Goal: Check status: Check status

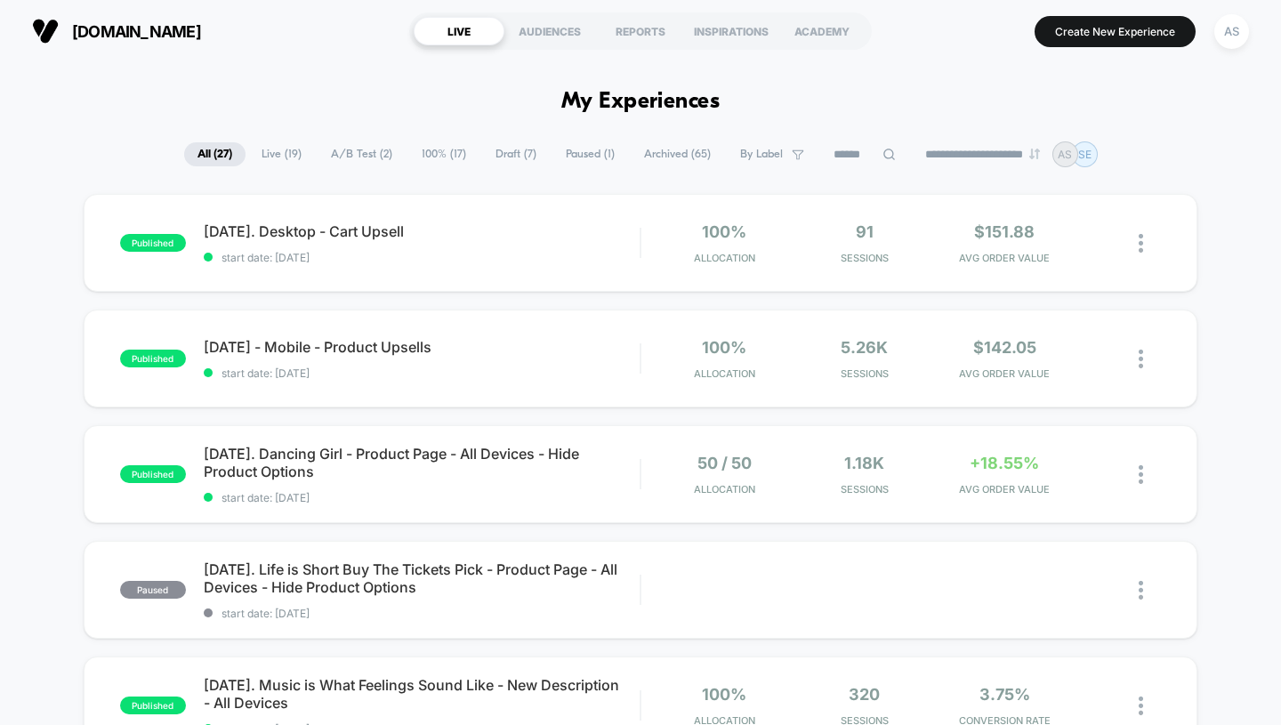
click at [625, 22] on div "REPORTS" at bounding box center [640, 31] width 91 height 28
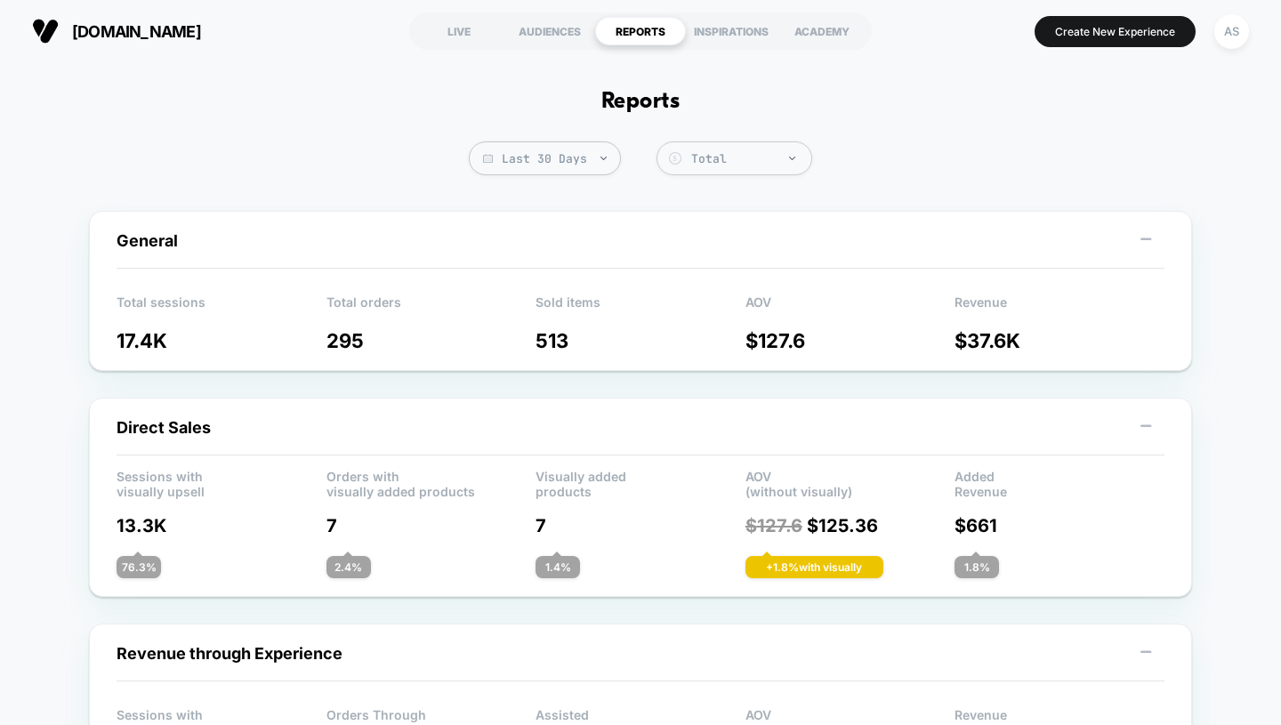
click at [585, 165] on span "Last 30 Days" at bounding box center [545, 158] width 152 height 34
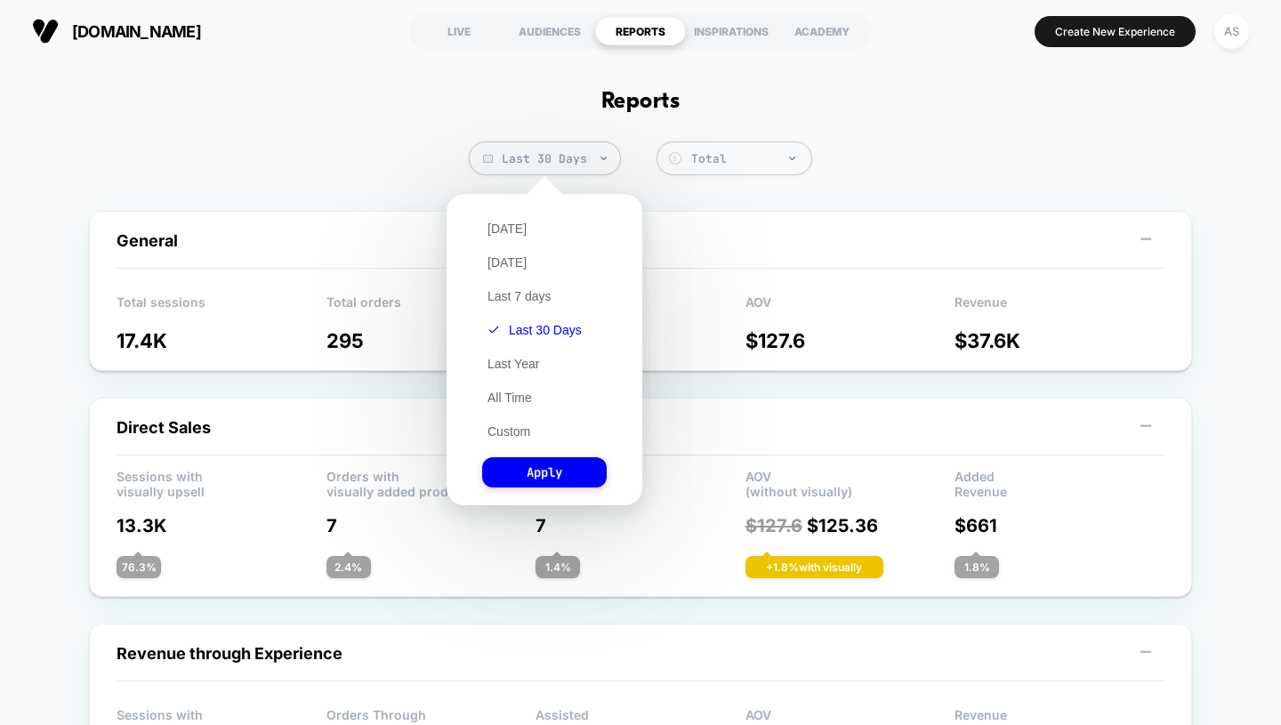
click at [585, 165] on span "Last 30 Days" at bounding box center [545, 158] width 152 height 34
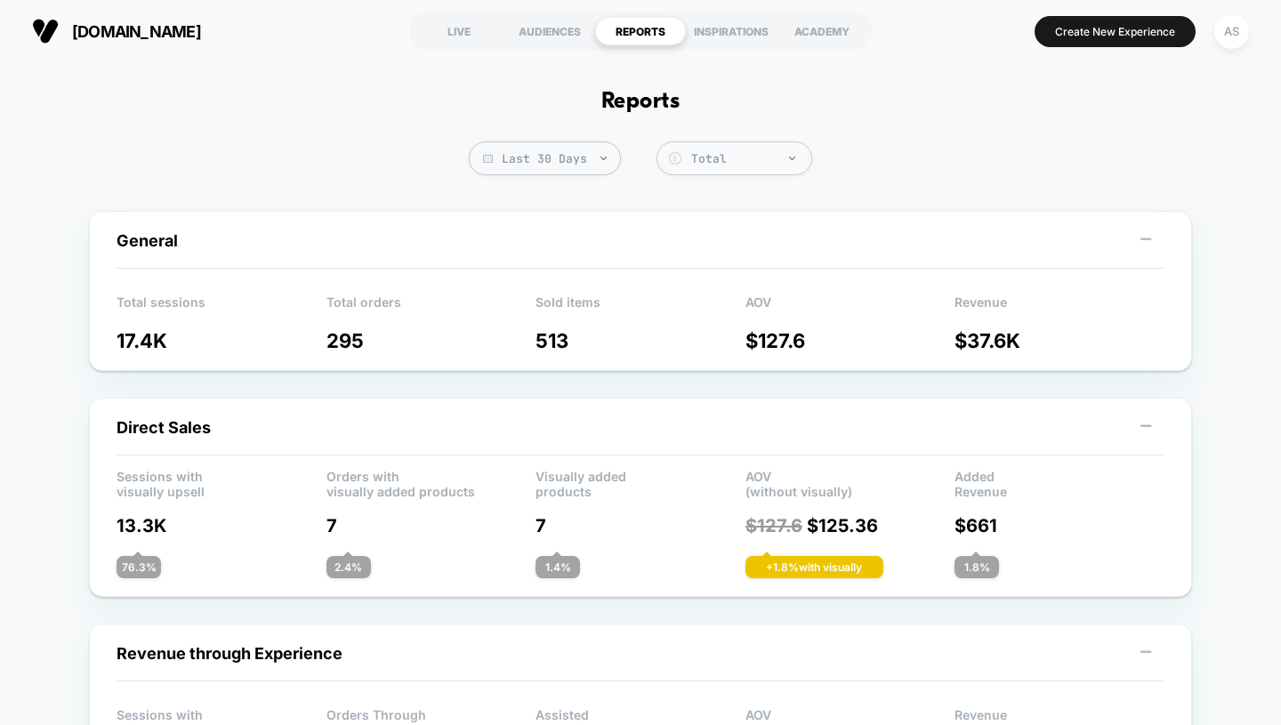
click at [585, 165] on span "Last 30 Days" at bounding box center [545, 158] width 152 height 34
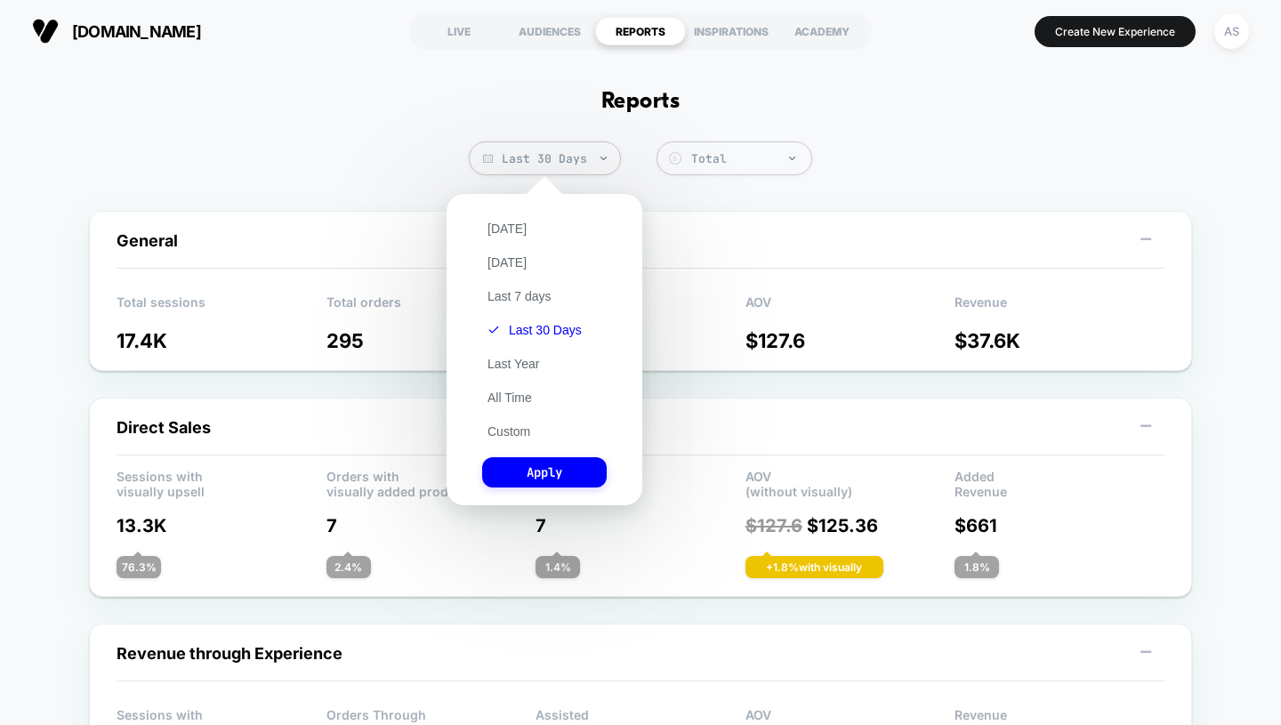
click at [519, 430] on button "Custom" at bounding box center [508, 431] width 53 height 16
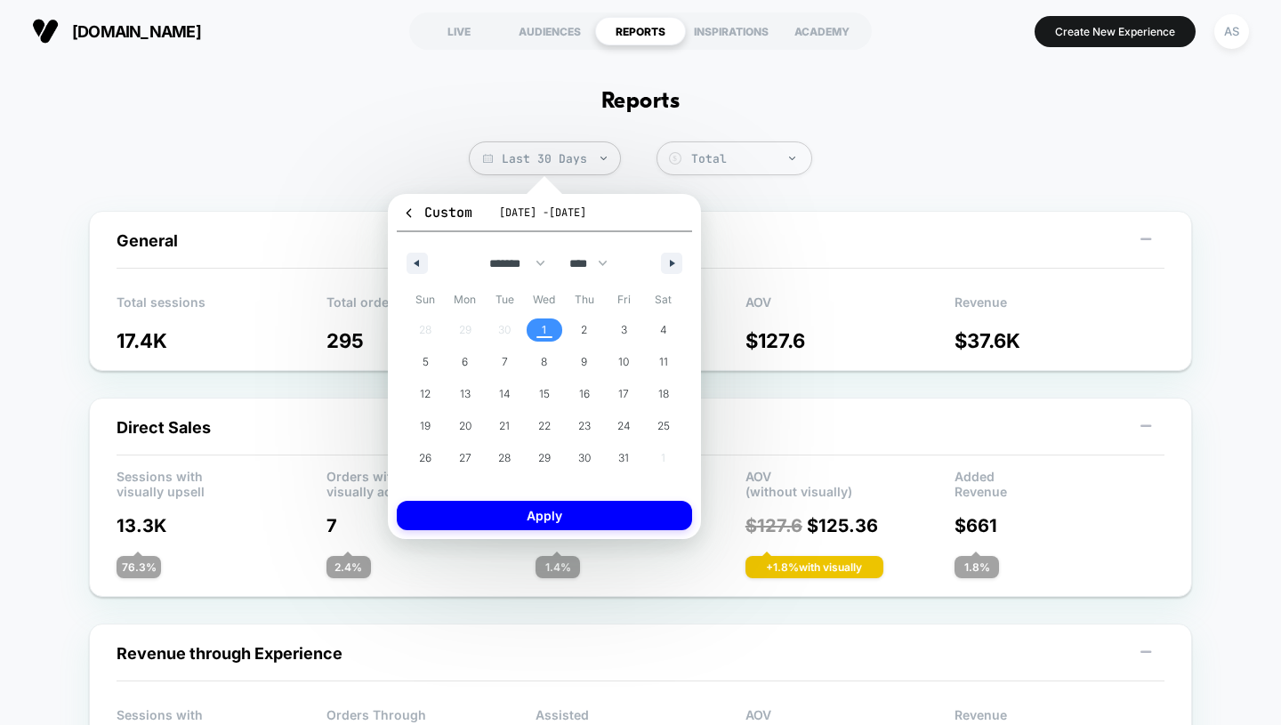
click at [419, 258] on button "button" at bounding box center [417, 263] width 21 height 21
select select "*"
click at [464, 332] on span "1" at bounding box center [465, 330] width 4 height 32
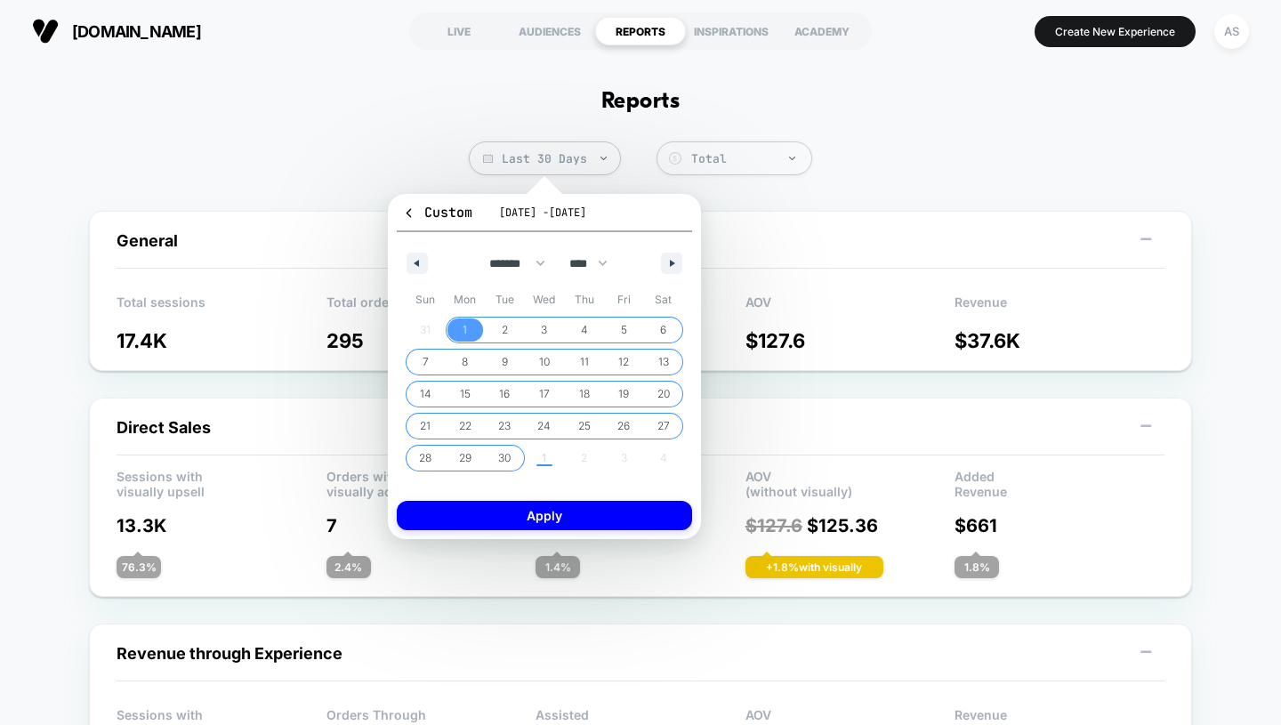
click at [511, 458] on span "30" at bounding box center [504, 458] width 12 height 32
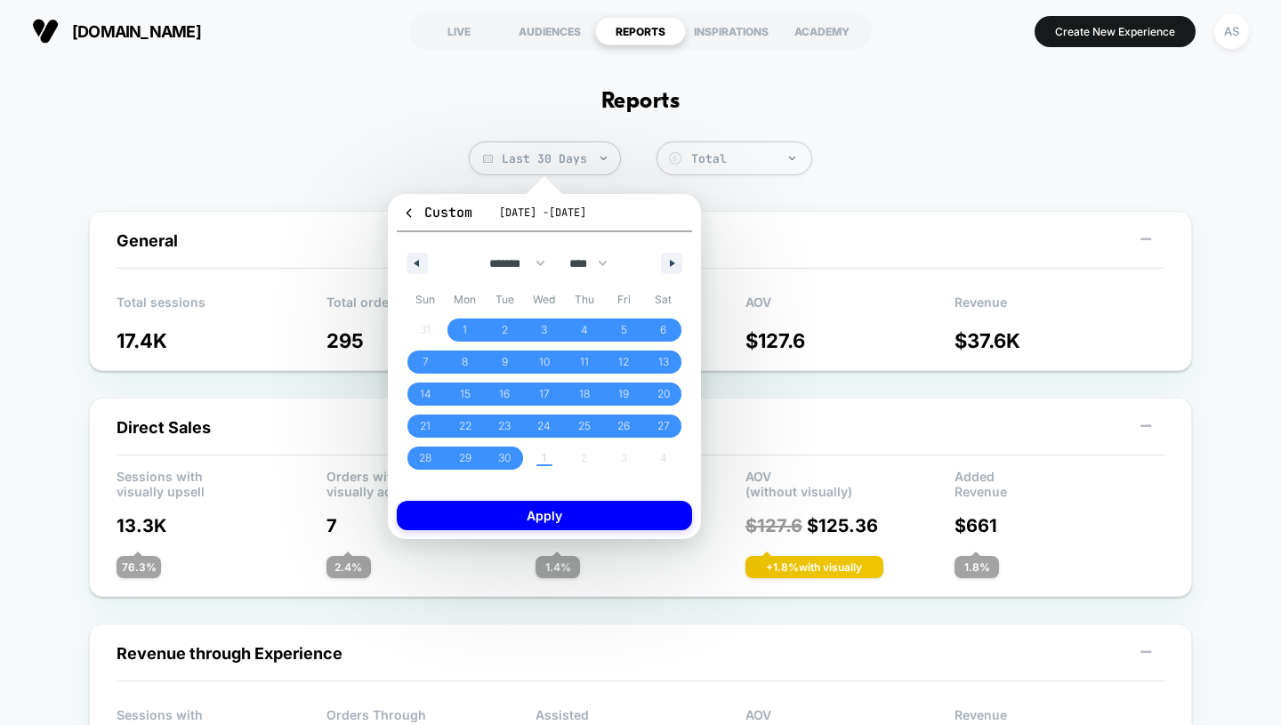
click at [534, 511] on button "Apply" at bounding box center [544, 515] width 295 height 29
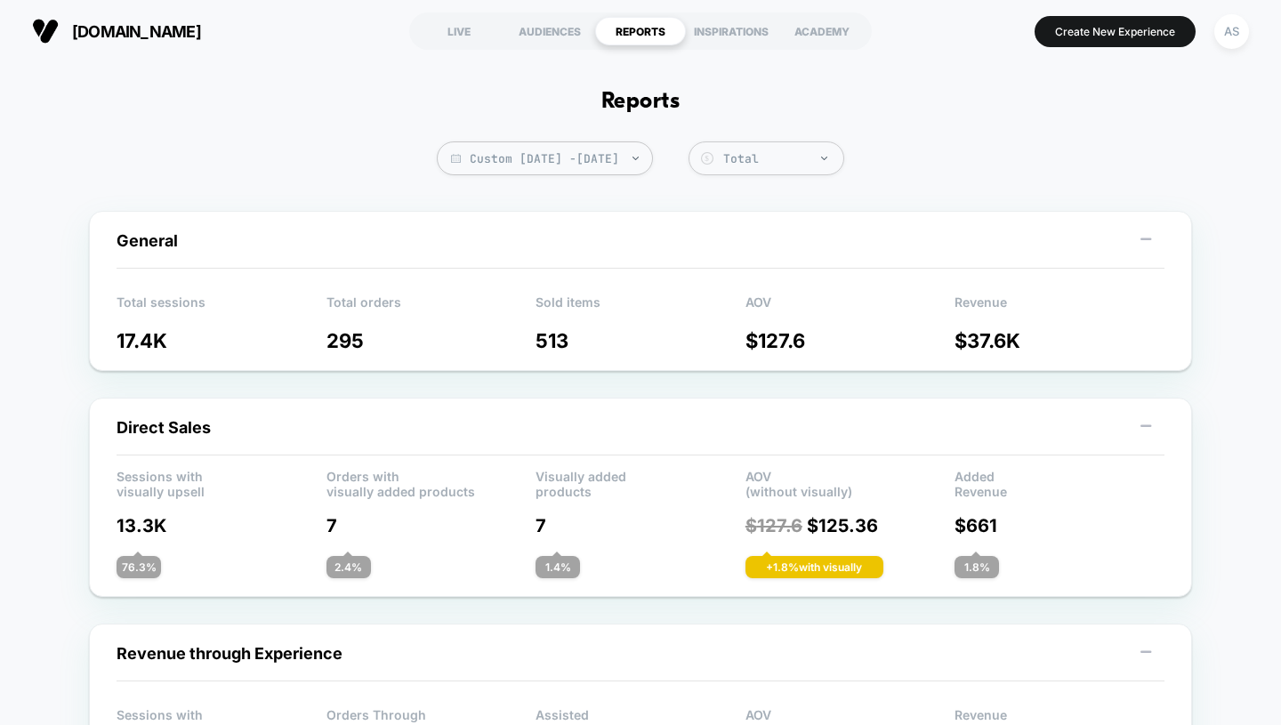
click at [570, 166] on span "Custom [DATE] - [DATE]" at bounding box center [545, 158] width 216 height 34
select select "*"
select select "****"
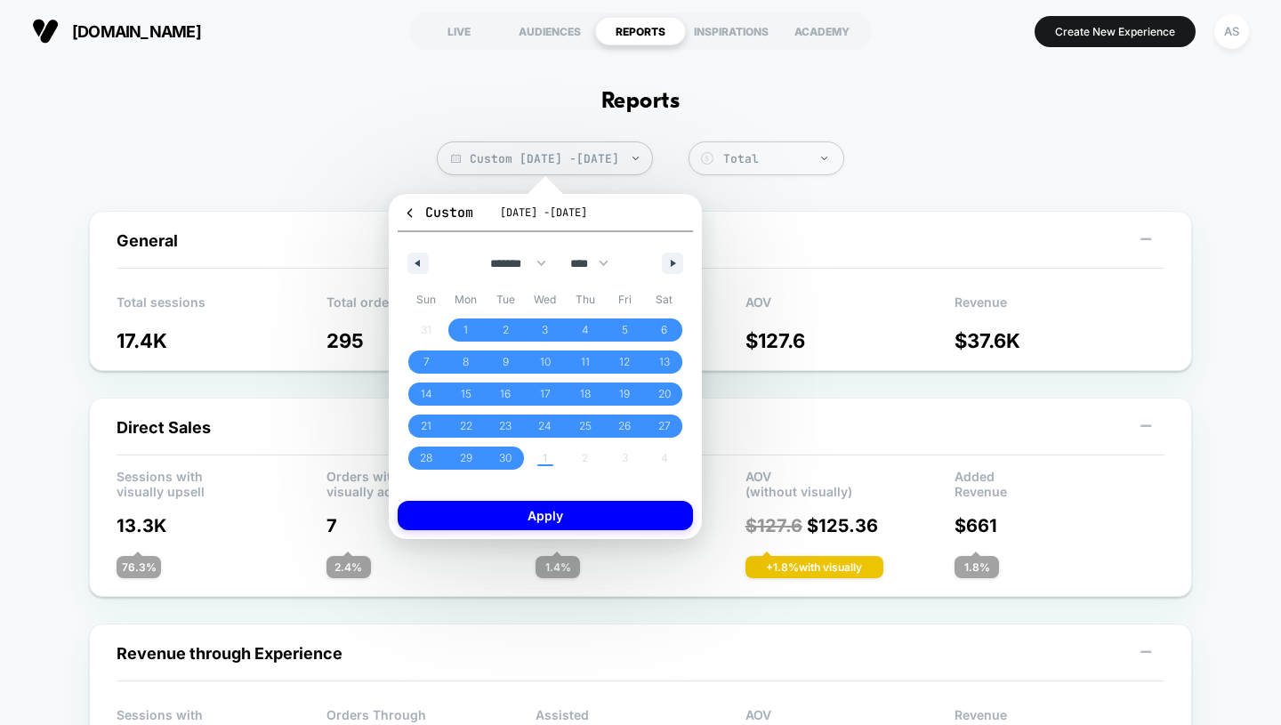
click at [552, 513] on button "Apply" at bounding box center [545, 515] width 295 height 29
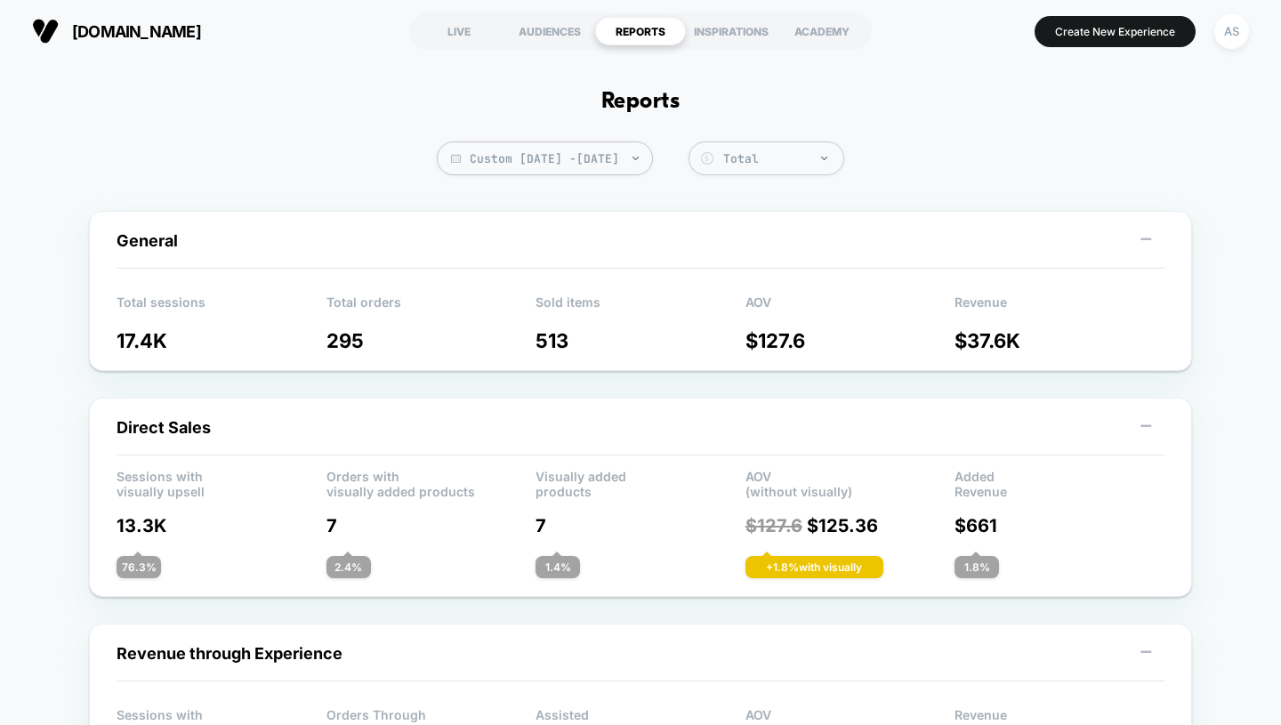
click at [469, 28] on div "LIVE" at bounding box center [459, 31] width 91 height 28
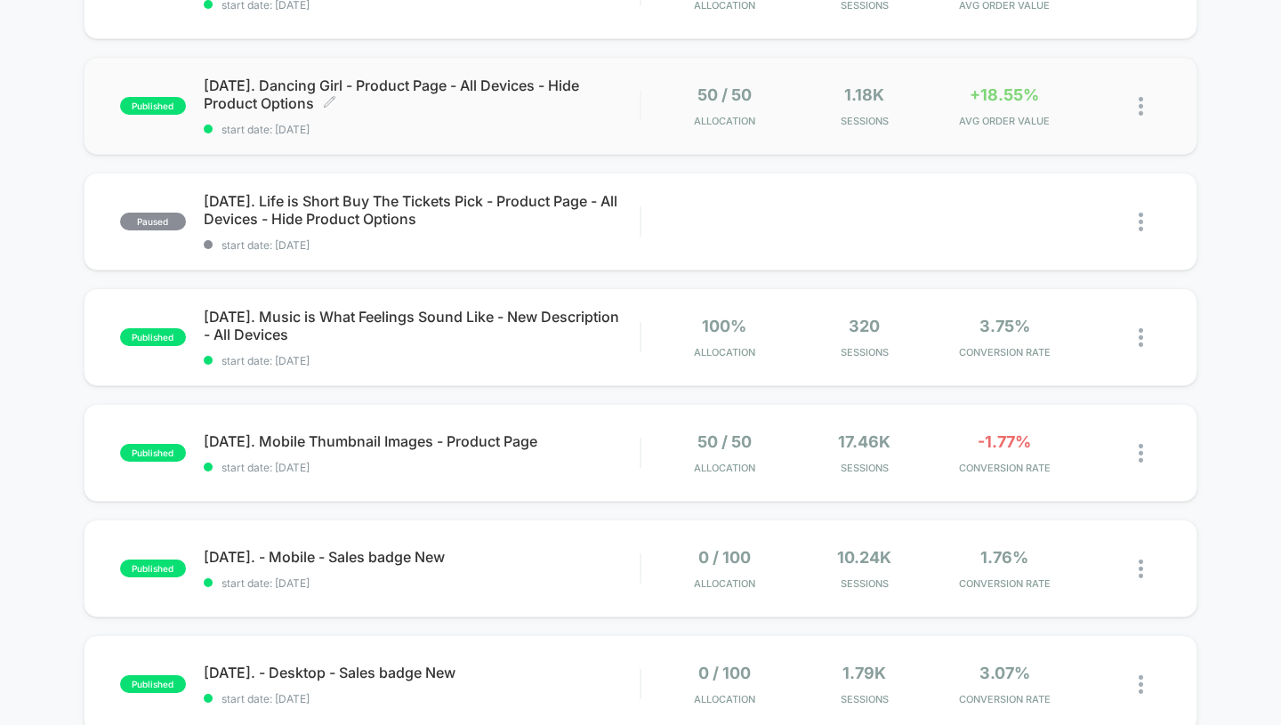
scroll to position [377, 0]
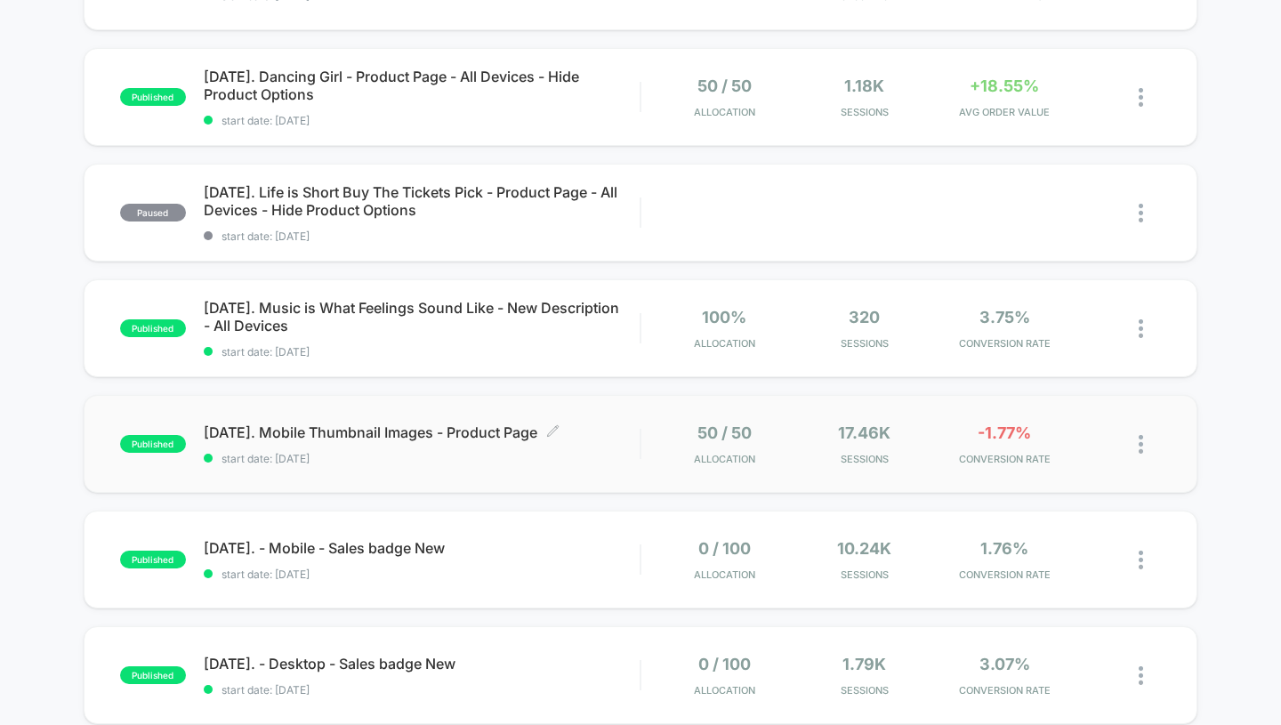
click at [455, 428] on span "[DATE]. Mobile Thumbnail Images - Product Page Click to edit experience details" at bounding box center [422, 432] width 437 height 18
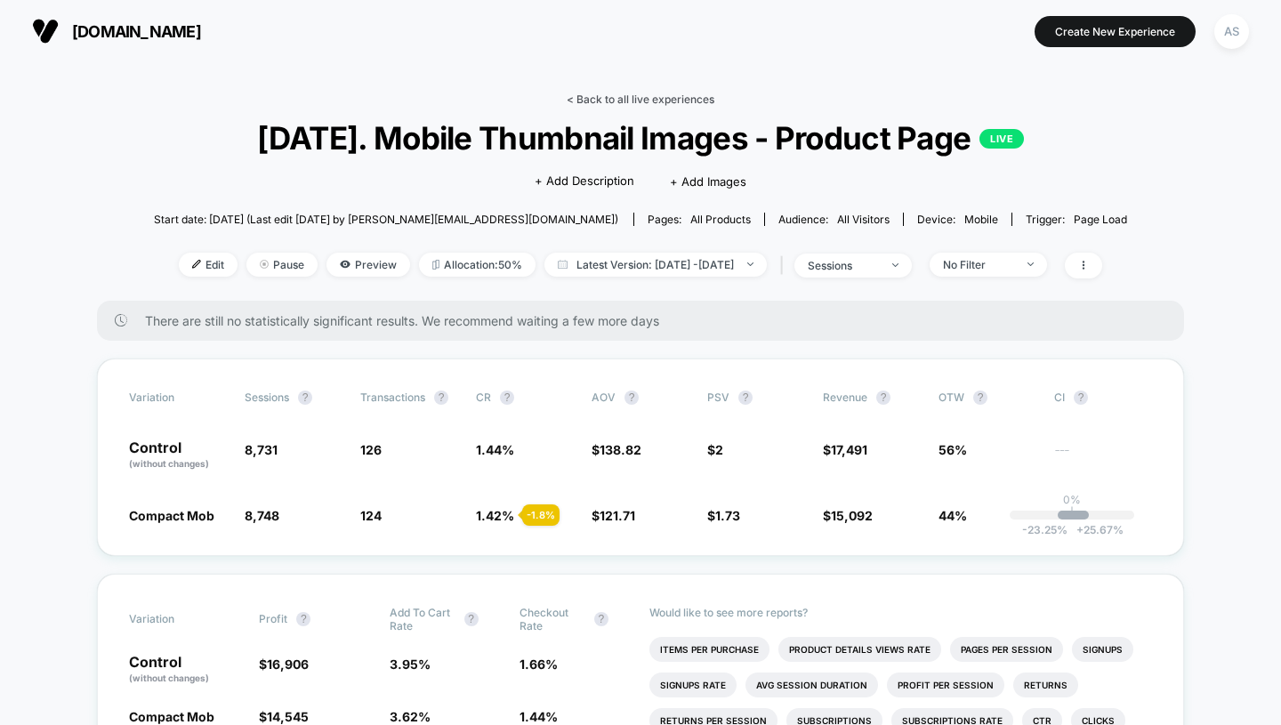
click at [646, 93] on link "< Back to all live experiences" at bounding box center [641, 99] width 148 height 13
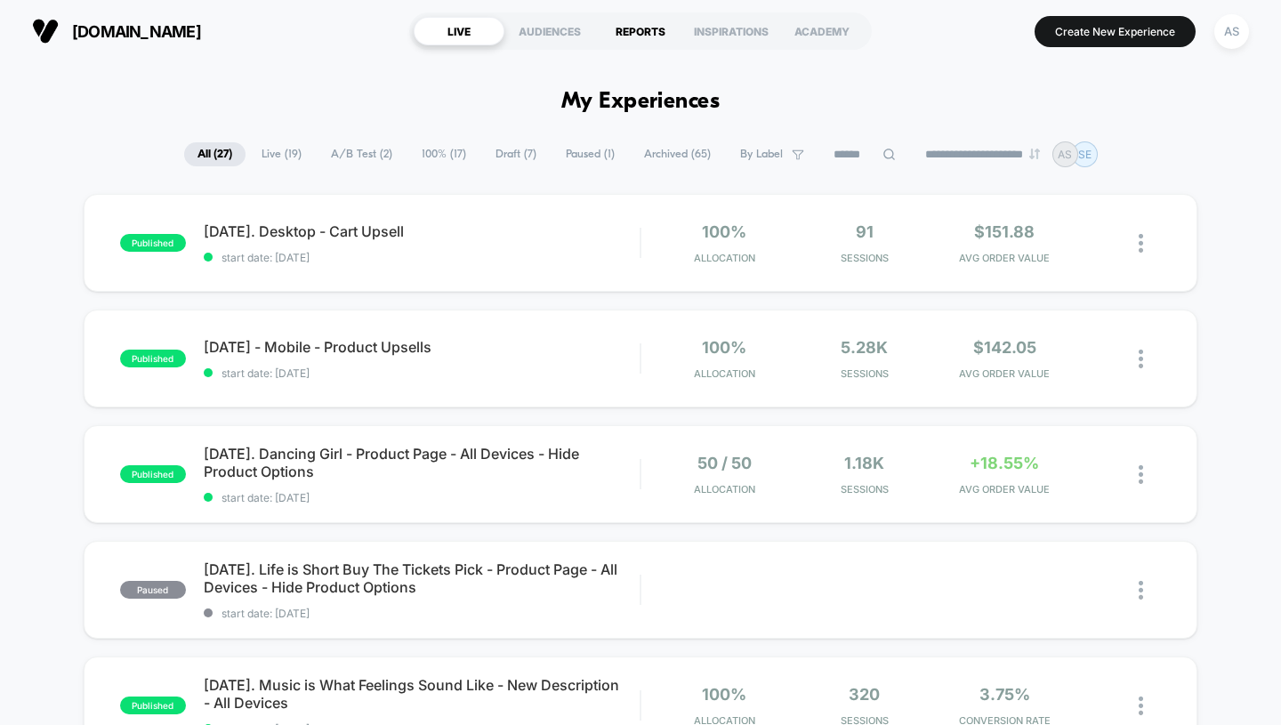
click at [638, 28] on div "REPORTS" at bounding box center [640, 31] width 91 height 28
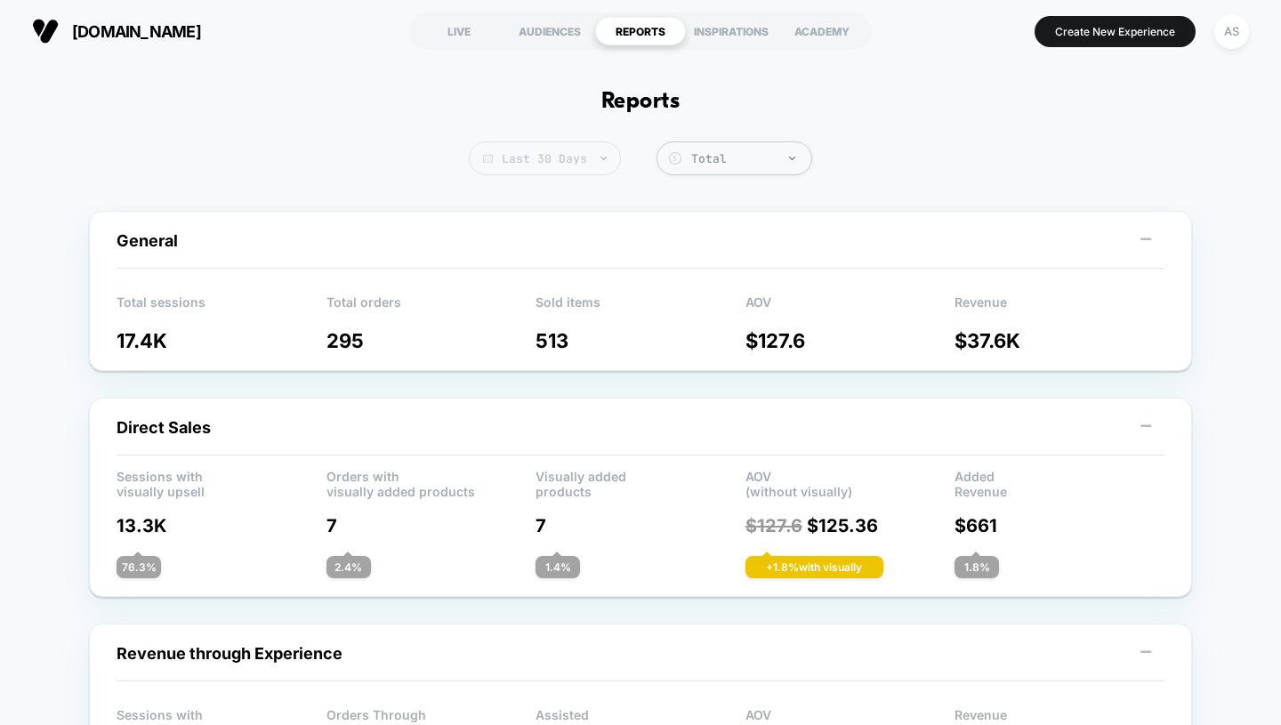
click at [567, 165] on span "Last 30 Days" at bounding box center [545, 158] width 152 height 34
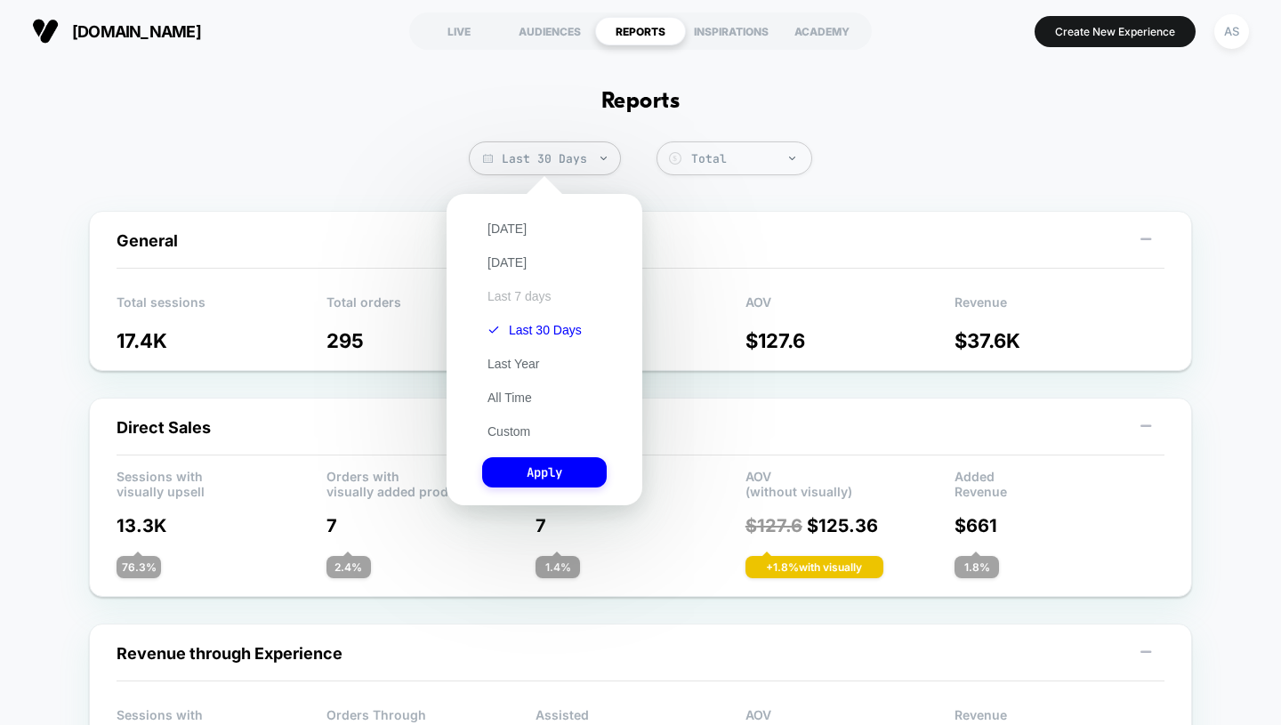
click at [517, 294] on button "Last 7 days" at bounding box center [519, 296] width 75 height 16
click at [564, 468] on button "Apply" at bounding box center [544, 472] width 125 height 30
